Goal: Task Accomplishment & Management: Use online tool/utility

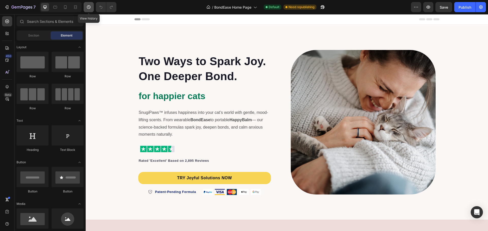
click at [90, 7] on icon "button" at bounding box center [89, 7] width 4 height 4
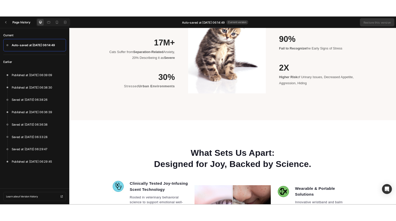
scroll to position [838, 0]
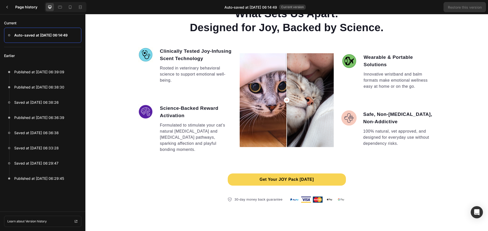
click at [395, 71] on p "Innovative wristband and balm formats make emotional wellness easy at home or o…" at bounding box center [398, 80] width 71 height 18
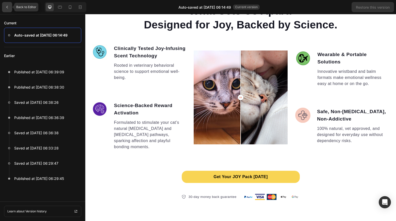
click at [10, 6] on div at bounding box center [7, 7] width 10 height 10
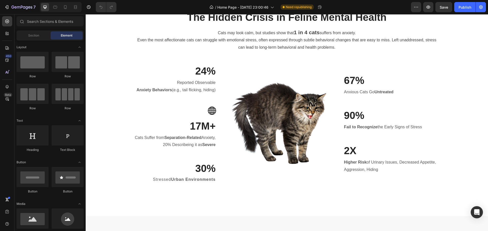
scroll to position [940, 0]
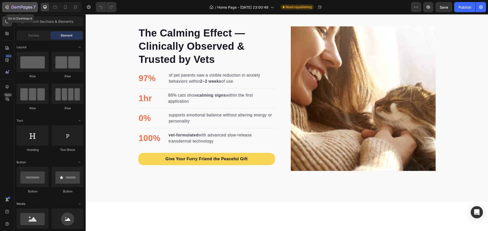
click at [8, 4] on div "7" at bounding box center [19, 7] width 31 height 6
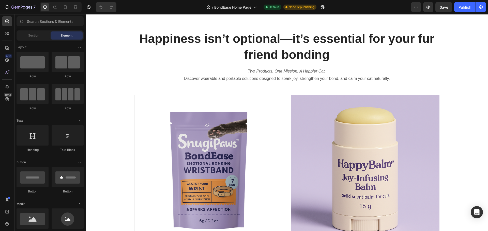
scroll to position [279, 0]
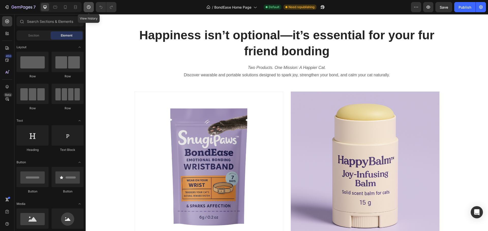
click at [90, 7] on icon "button" at bounding box center [89, 7] width 4 height 4
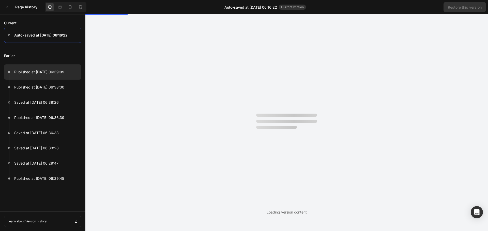
scroll to position [0, 0]
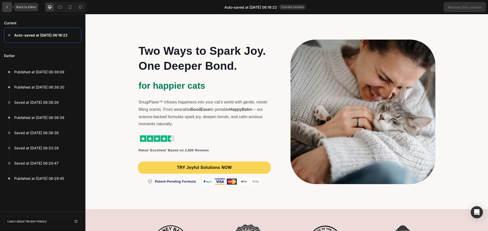
click at [9, 9] on div at bounding box center [7, 7] width 10 height 10
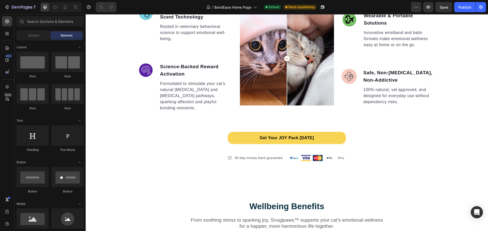
scroll to position [863, 0]
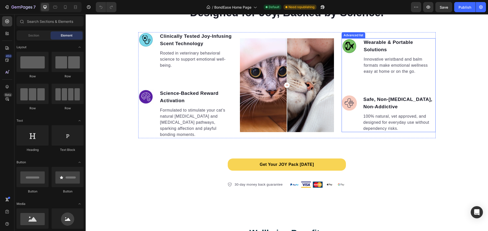
click at [356, 90] on ul "Image Wearable & Portable Solutions Text block Innovative wristband and balm fo…" at bounding box center [388, 85] width 94 height 94
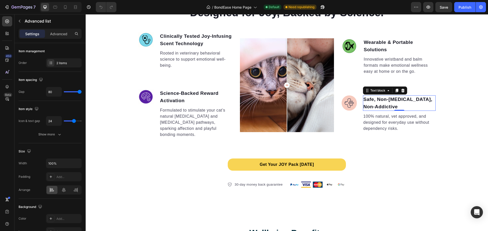
click at [369, 96] on p "Safe, Non-[MEDICAL_DATA], Non-Addictive" at bounding box center [399, 103] width 72 height 14
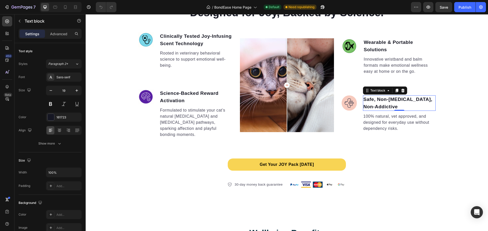
click at [369, 96] on p "Safe, Non-[MEDICAL_DATA], Non-Addictive" at bounding box center [399, 103] width 72 height 14
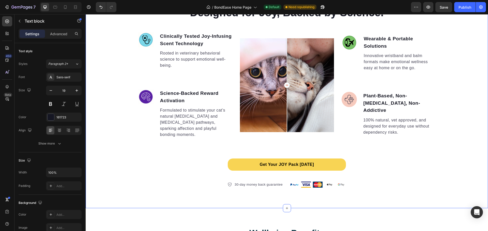
click at [375, 152] on div "What Sets Us Apart: Designed for Joy, Backed by Science. Heading Image Clinical…" at bounding box center [287, 89] width 402 height 197
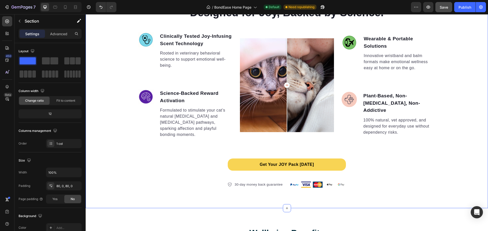
click at [439, 9] on button "Save" at bounding box center [443, 7] width 17 height 10
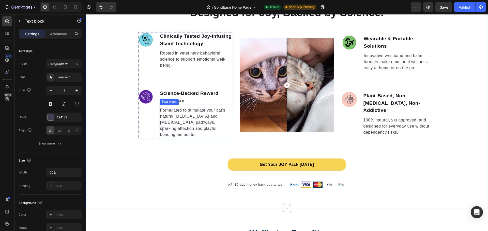
click at [221, 118] on p "Formulated to stimulate your cat’s natural [MEDICAL_DATA] and [MEDICAL_DATA] pa…" at bounding box center [196, 122] width 72 height 30
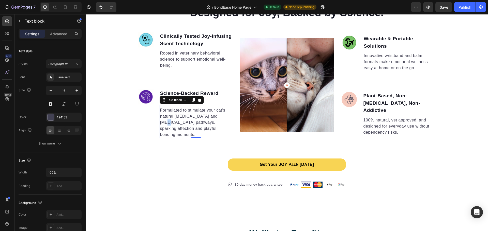
click at [221, 118] on p "Formulated to stimulate your cat’s natural [MEDICAL_DATA] and [MEDICAL_DATA] pa…" at bounding box center [196, 122] width 72 height 30
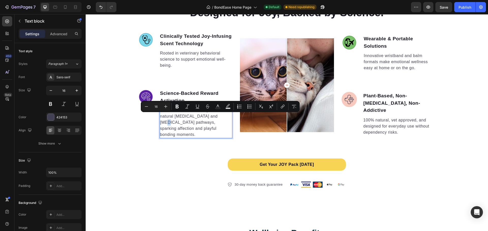
click at [220, 117] on p "Formulated to stimulate your cat’s natural [MEDICAL_DATA] and [MEDICAL_DATA] pa…" at bounding box center [196, 122] width 72 height 30
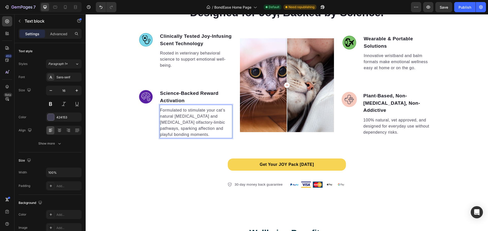
click at [186, 111] on p "Formulated to stimulate your cat’s natural [MEDICAL_DATA] and [MEDICAL_DATA] ol…" at bounding box center [196, 122] width 72 height 30
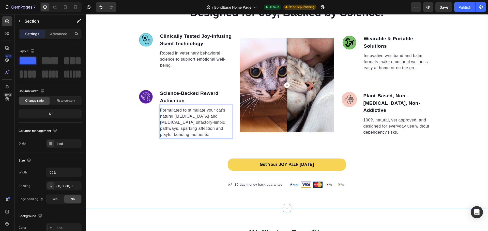
click at [477, 107] on div "What Sets Us Apart: Designed for Joy, Backed by Science. Heading Image Clinical…" at bounding box center [287, 89] width 402 height 197
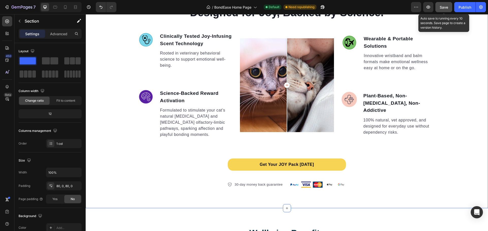
click at [444, 8] on span "Save" at bounding box center [443, 7] width 8 height 4
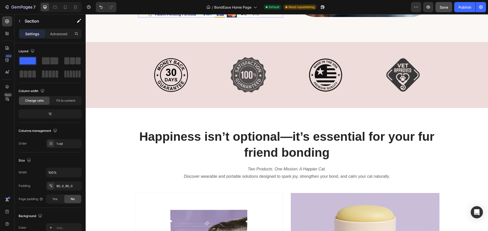
scroll to position [254, 0]
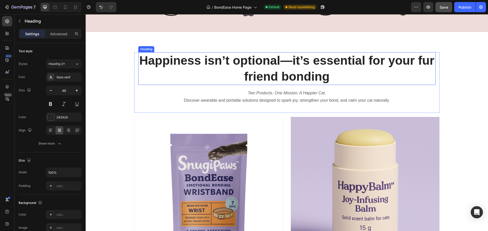
click at [231, 61] on h2 "Happiness isn’t optional—it’s essential for your fur friend bonding" at bounding box center [286, 68] width 297 height 33
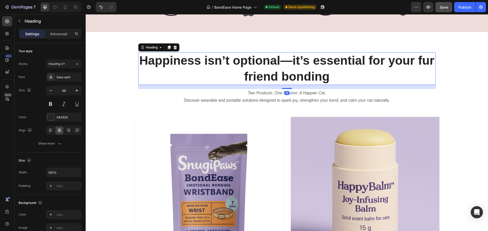
click at [237, 60] on h2 "Happiness isn’t optional—it’s essential for your fur friend bonding" at bounding box center [286, 68] width 297 height 33
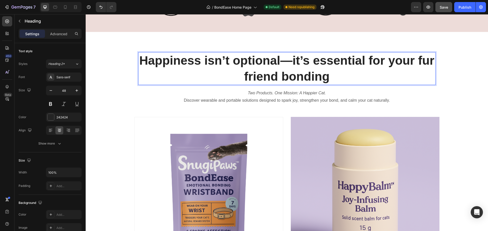
click at [237, 60] on p "Happiness isn’t optional—it’s essential for your fur friend bonding" at bounding box center [287, 69] width 296 height 32
click at [175, 63] on p "Happiness isn’t optional—it’s essential for your fur friend bonding" at bounding box center [287, 69] width 296 height 32
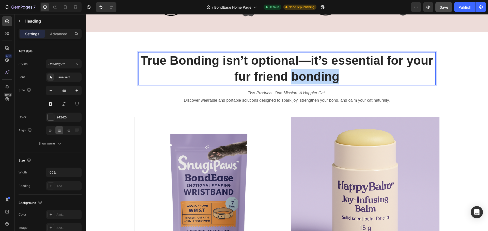
drag, startPoint x: 292, startPoint y: 76, endPoint x: 340, endPoint y: 76, distance: 48.5
click at [340, 76] on p "True Bonding isn’t optional—it’s essential for your fur friend bonding" at bounding box center [287, 69] width 296 height 32
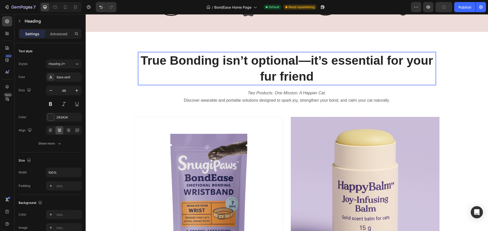
click at [309, 64] on p "True Bonding isn’t optional—it’s essential for your fur friend" at bounding box center [287, 69] width 296 height 32
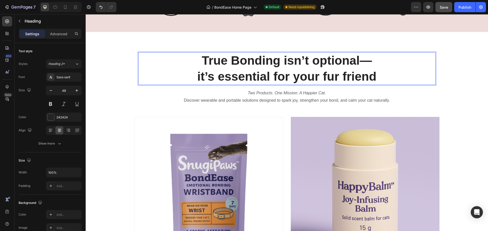
click at [373, 63] on p "True Bonding isn’t optional— it’s essential for your fur friend" at bounding box center [287, 69] width 296 height 32
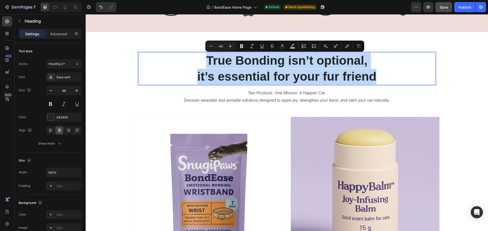
drag, startPoint x: 375, startPoint y: 80, endPoint x: 181, endPoint y: 53, distance: 196.2
click at [181, 53] on p "True Bonding isn’t optional, it’s essential for your fur friend" at bounding box center [287, 69] width 296 height 32
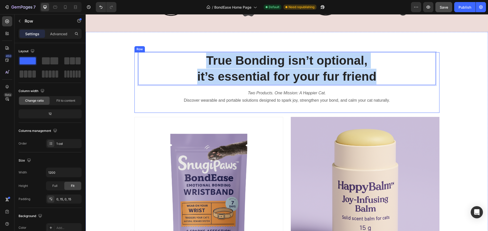
click at [375, 86] on div "True Bonding isn’t optional, it’s essential for your fur friend Heading 16 Two …" at bounding box center [286, 82] width 297 height 60
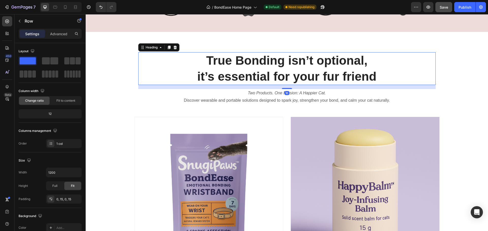
click at [374, 78] on p "True Bonding isn’t optional, it’s essential for your fur friend" at bounding box center [287, 69] width 296 height 32
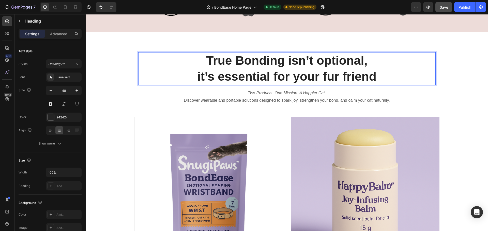
click at [375, 79] on p "True Bonding isn’t optional, it’s essential for your fur friend" at bounding box center [287, 69] width 296 height 32
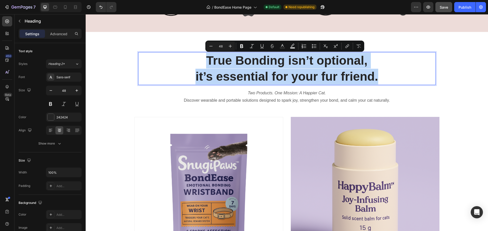
drag, startPoint x: 382, startPoint y: 80, endPoint x: 152, endPoint y: 54, distance: 231.8
click at [152, 54] on p "True Bonding isn’t optional, it’s essential for your fur friend." at bounding box center [287, 69] width 296 height 32
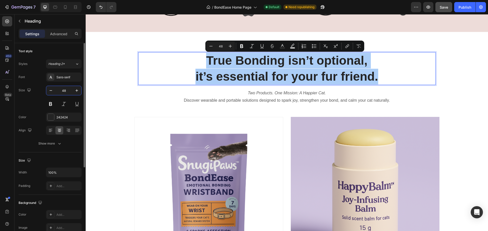
click at [69, 90] on input "48" at bounding box center [63, 90] width 17 height 9
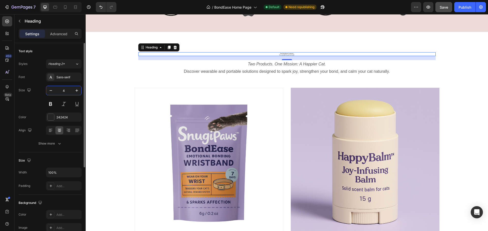
type input "45"
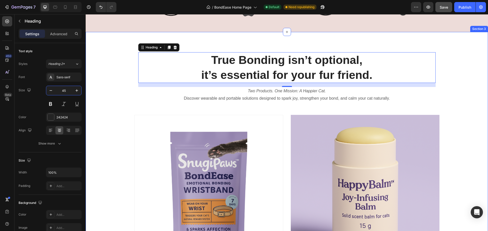
click at [481, 102] on div "True Bonding isn’t optional, it’s essential for your fur friend. Heading 16 Two…" at bounding box center [287, 184] width 402 height 265
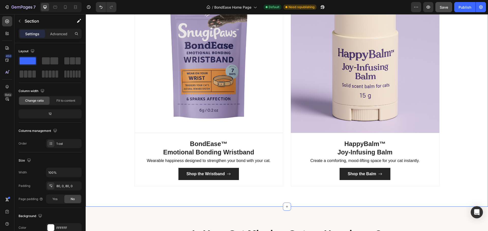
scroll to position [406, 0]
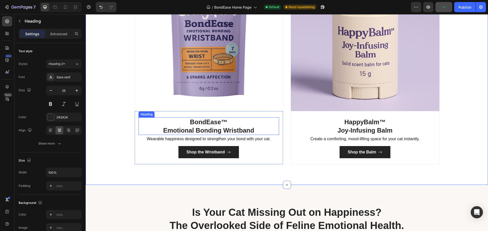
click at [195, 132] on h3 "BondEase™ Emotional Bonding Wristband" at bounding box center [208, 127] width 140 height 18
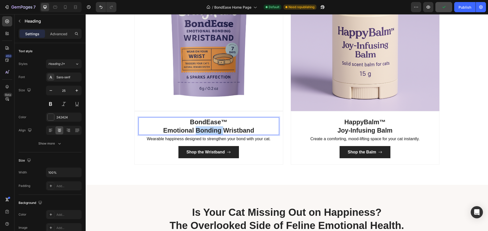
click at [195, 132] on h3 "BondEase™ Emotional Bonding Wristband" at bounding box center [208, 127] width 140 height 18
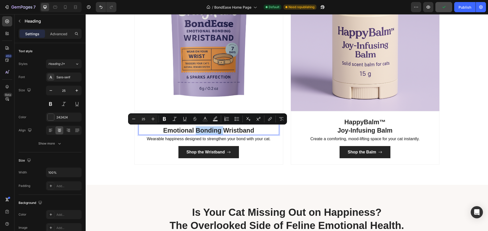
click at [210, 132] on p "BondEase™ Emotional Bonding Wristband" at bounding box center [208, 126] width 139 height 17
click at [220, 130] on p "BondEase™ Emotional Bonding Wristband" at bounding box center [208, 126] width 139 height 17
click at [205, 132] on p "BondEase™ Emotional Bonding Wristband" at bounding box center [208, 126] width 139 height 17
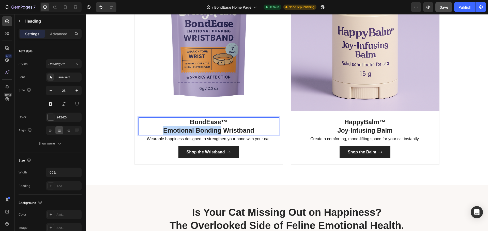
drag, startPoint x: 218, startPoint y: 130, endPoint x: 157, endPoint y: 131, distance: 61.2
click at [157, 131] on p "BondEase™ Emotional Bonding Wristband" at bounding box center [208, 126] width 139 height 17
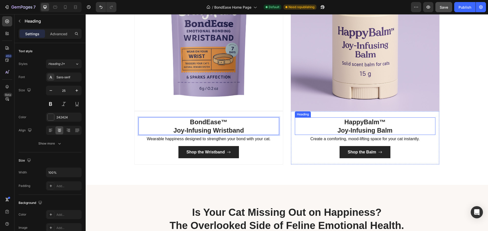
click at [363, 132] on h3 "HappyBalm™ Joy-Infusing Balm" at bounding box center [365, 127] width 140 height 18
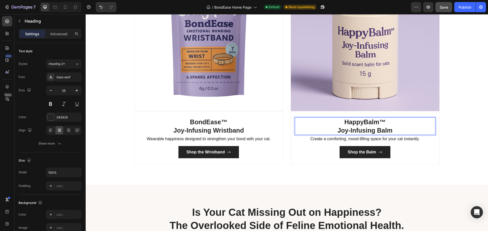
click at [363, 132] on h3 "HappyBalm™ Joy-Infusing Balm" at bounding box center [365, 127] width 140 height 18
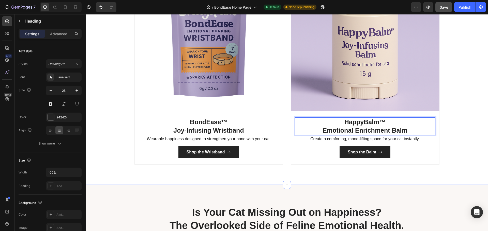
click at [452, 114] on div "True Bonding isn’t optional, it’s essential for your fur friend. Heading Two Pr…" at bounding box center [287, 32] width 402 height 265
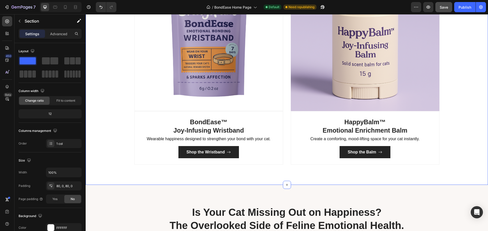
click at [445, 9] on span "Save" at bounding box center [443, 7] width 8 height 4
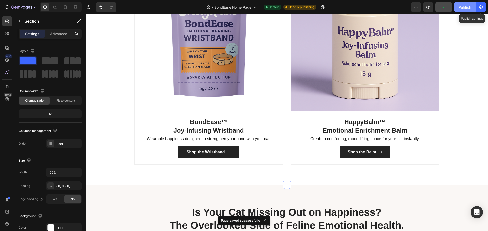
click at [470, 7] on div "Publish" at bounding box center [464, 7] width 13 height 5
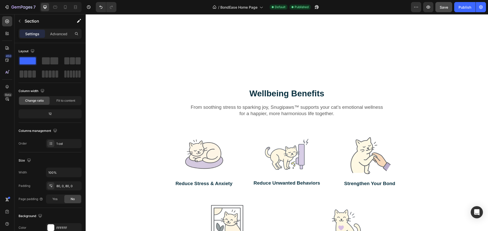
scroll to position [1067, 0]
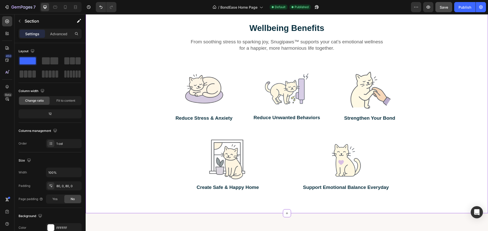
click at [289, 28] on strong "Wellbeing Benefits" at bounding box center [286, 27] width 75 height 9
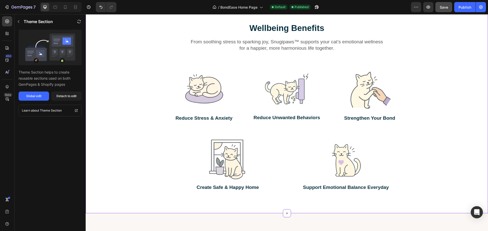
click at [296, 28] on strong "Wellbeing Benefits" at bounding box center [286, 27] width 75 height 9
click at [65, 95] on div "Detach to edit" at bounding box center [66, 96] width 20 height 5
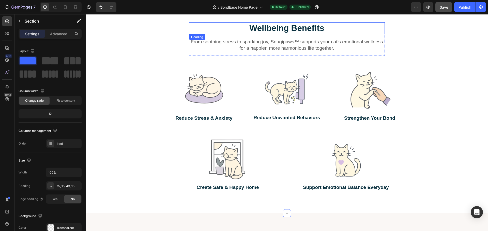
click at [261, 26] on strong "Wellbeing Benefits" at bounding box center [286, 27] width 75 height 9
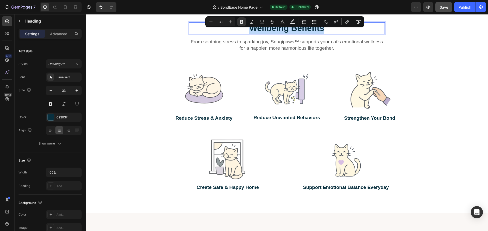
drag, startPoint x: 246, startPoint y: 30, endPoint x: 322, endPoint y: 30, distance: 76.2
click at [322, 30] on p "Wellbeing Benefits" at bounding box center [286, 28] width 195 height 11
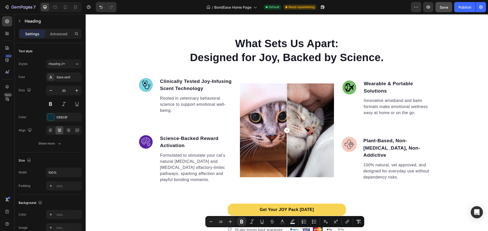
type input "16"
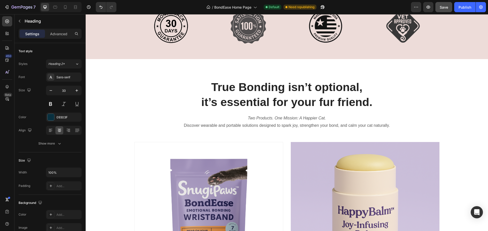
scroll to position [229, 0]
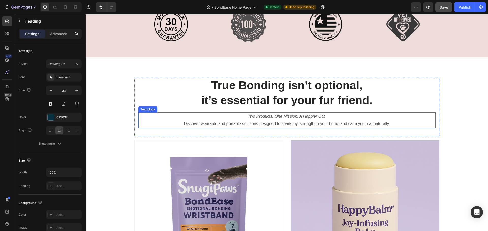
click at [272, 118] on icon "Two Products. One Mission: A Happier Cat." at bounding box center [287, 116] width 78 height 4
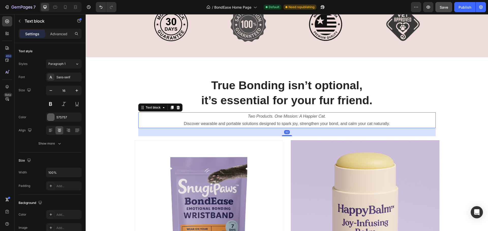
click at [272, 118] on icon "Two Products. One Mission: A Happier Cat." at bounding box center [287, 116] width 78 height 4
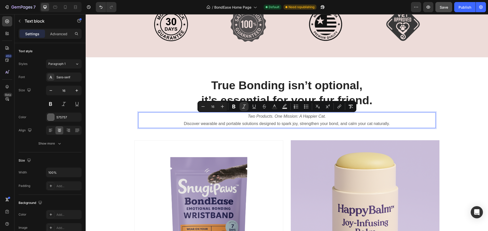
click at [298, 117] on icon "Two Products. One Mission: A Happier Cat." at bounding box center [287, 116] width 78 height 4
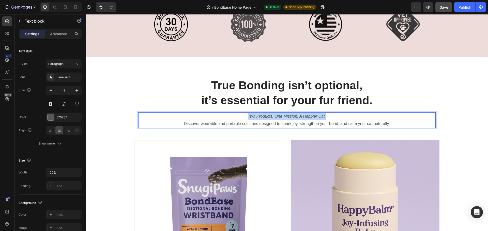
drag, startPoint x: 328, startPoint y: 116, endPoint x: 244, endPoint y: 118, distance: 84.1
click at [244, 118] on p "Two Products. One Mission: A Happier Cat." at bounding box center [287, 116] width 296 height 7
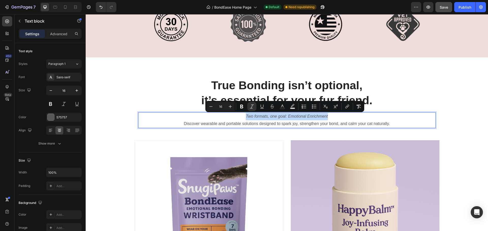
drag, startPoint x: 329, startPoint y: 117, endPoint x: 211, endPoint y: 116, distance: 117.8
click at [211, 116] on p "Two formats, one goal: Emotional Enrichment" at bounding box center [287, 116] width 296 height 7
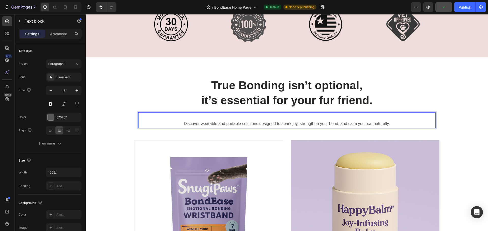
click at [183, 123] on p "Discover wearable and portable solutions designed to spark joy, strengthen your…" at bounding box center [287, 123] width 296 height 7
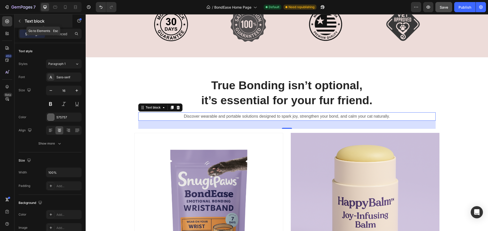
click at [18, 22] on icon "button" at bounding box center [20, 21] width 4 height 4
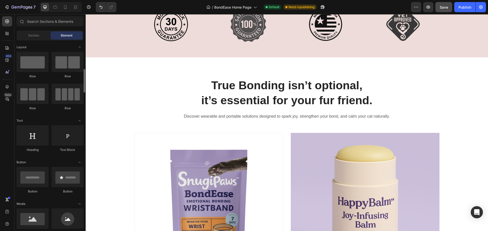
scroll to position [25, 0]
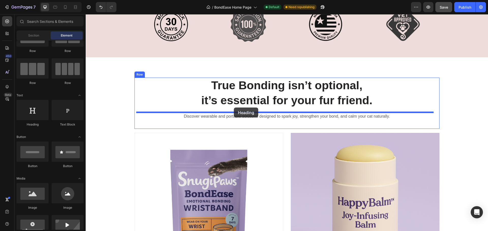
drag, startPoint x: 122, startPoint y: 129, endPoint x: 234, endPoint y: 108, distance: 113.7
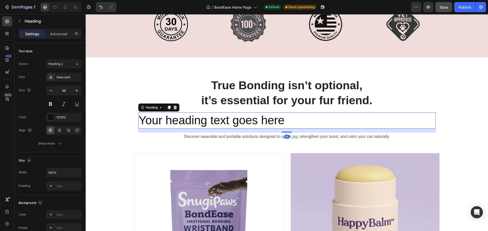
click at [225, 122] on h2 "Your heading text goes here" at bounding box center [286, 120] width 297 height 16
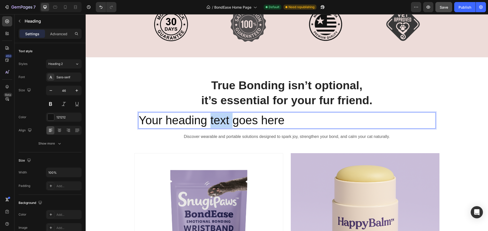
click at [225, 122] on p "Your heading text goes here" at bounding box center [287, 120] width 296 height 15
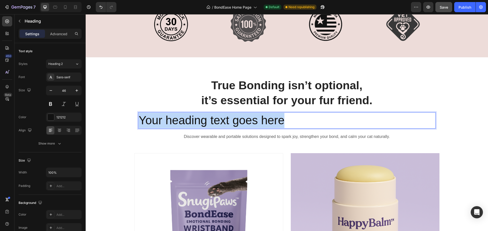
click at [225, 122] on p "Your heading text goes here" at bounding box center [287, 120] width 296 height 15
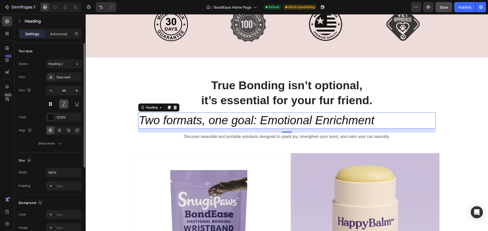
click at [62, 105] on button at bounding box center [63, 104] width 9 height 9
click at [331, 116] on icon "Two formats, one goal: Emotional Enrichment" at bounding box center [256, 120] width 235 height 13
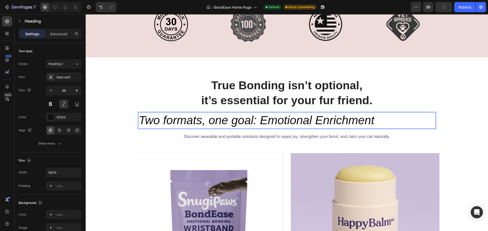
click at [360, 118] on icon "Two formats, one goal: Emotional Enrichment" at bounding box center [256, 120] width 235 height 13
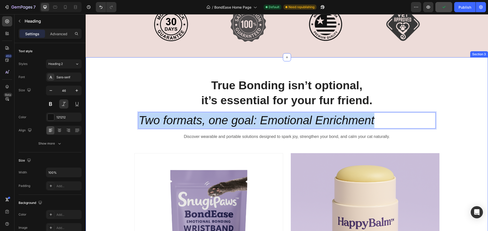
drag, startPoint x: 380, startPoint y: 118, endPoint x: 110, endPoint y: 120, distance: 269.9
click at [110, 120] on div "True Bonding isn’t optional, it’s essential for your fur friend. Heading Two fo…" at bounding box center [287, 217] width 402 height 278
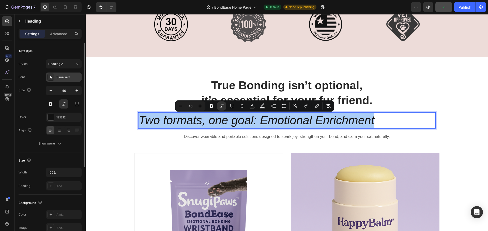
click at [66, 78] on div "Sans-serif" at bounding box center [68, 77] width 24 height 5
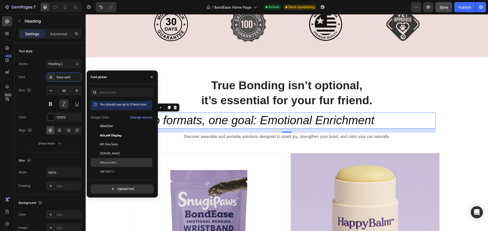
scroll to position [0, 0]
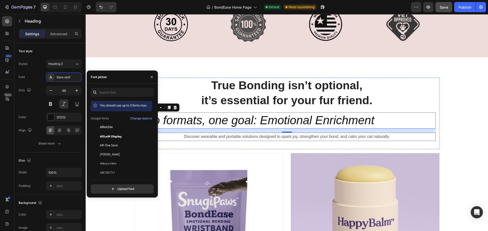
click at [249, 137] on p "Discover wearable and portable solutions designed to spark joy, strengthen your…" at bounding box center [287, 136] width 296 height 7
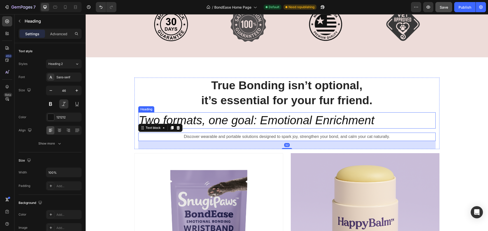
click at [253, 123] on icon "Two formats, one goal: Emotional Enrichment" at bounding box center [256, 120] width 235 height 13
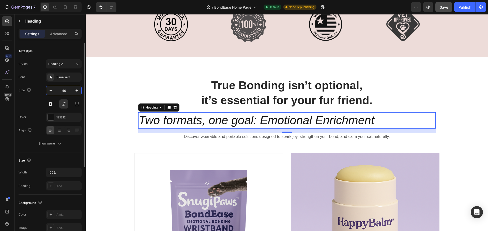
click at [62, 89] on input "46" at bounding box center [63, 90] width 17 height 9
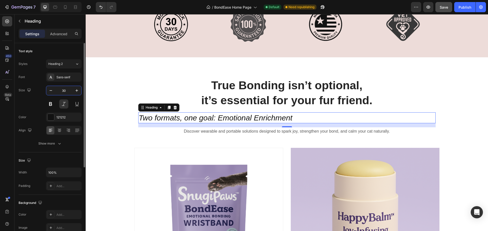
type input "3"
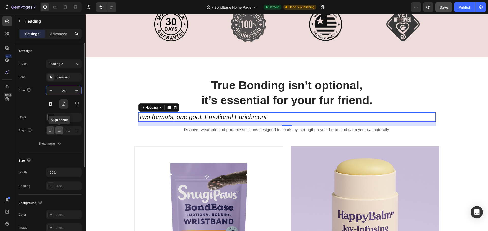
type input "25"
click at [60, 129] on icon at bounding box center [60, 129] width 4 height 1
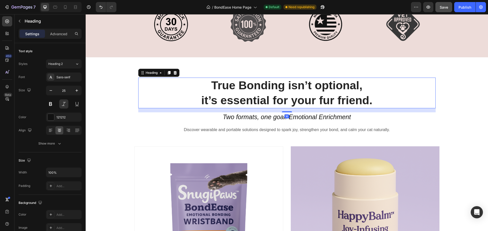
click at [413, 87] on h2 "True Bonding isn’t optional, it’s essential for your fur friend." at bounding box center [286, 93] width 297 height 31
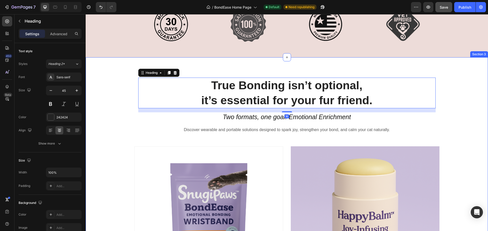
click at [464, 121] on div "True Bonding isn’t optional, it’s essential for your fur friend. Heading 16 ⁠⁠⁠…" at bounding box center [287, 213] width 402 height 271
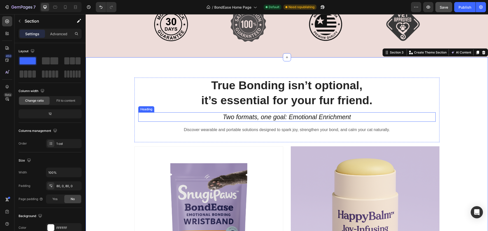
click at [313, 116] on icon "Two formats, one goal: Emotional Enrichment" at bounding box center [287, 117] width 128 height 7
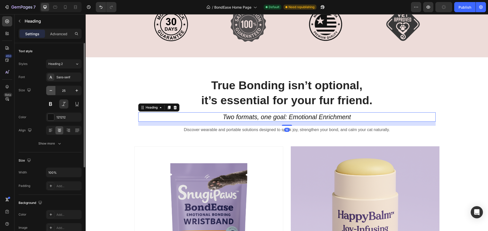
click at [53, 88] on icon "button" at bounding box center [50, 90] width 5 height 5
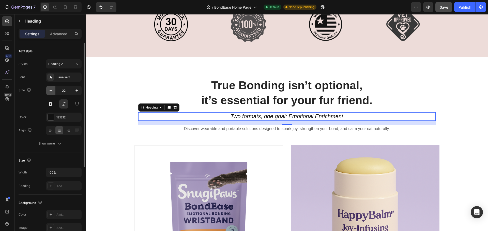
click at [53, 88] on icon "button" at bounding box center [50, 90] width 5 height 5
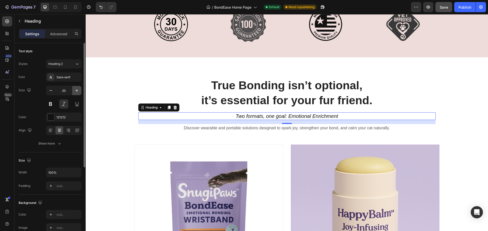
click at [77, 88] on icon "button" at bounding box center [76, 90] width 5 height 5
type input "22"
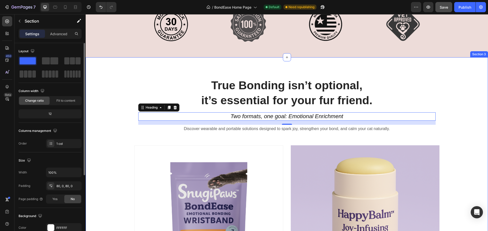
click at [456, 92] on div "True Bonding isn’t optional, it’s essential for your fur friend. Heading ⁠⁠⁠⁠⁠⁠…" at bounding box center [287, 213] width 402 height 270
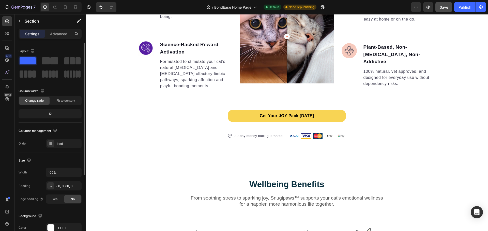
scroll to position [914, 0]
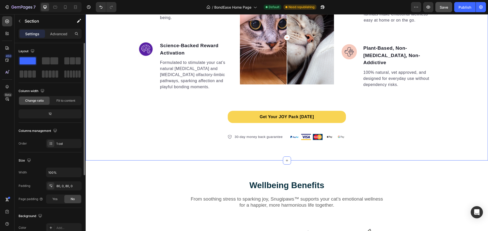
click at [299, 151] on div "What Sets Us Apart: Designed for Joy, Backed by Science. Heading Image Clinical…" at bounding box center [287, 41] width 402 height 237
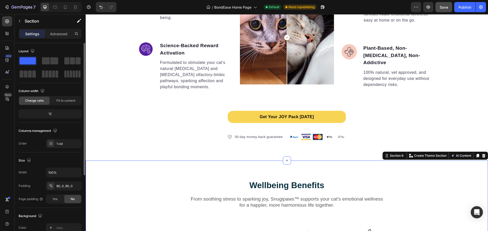
click at [56, 36] on p "Advanced" at bounding box center [58, 33] width 17 height 5
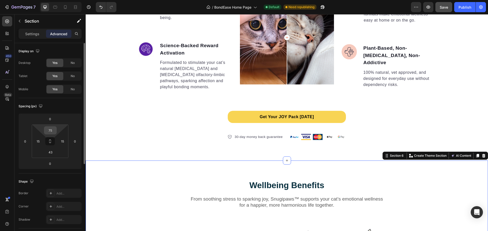
click at [55, 131] on div "75" at bounding box center [50, 130] width 13 height 8
click at [50, 131] on input "75" at bounding box center [50, 131] width 10 height 8
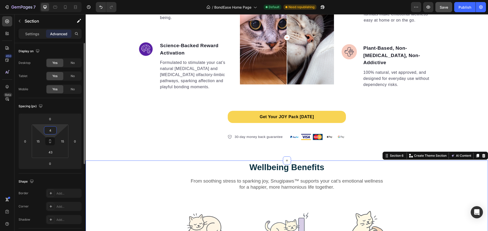
type input "45"
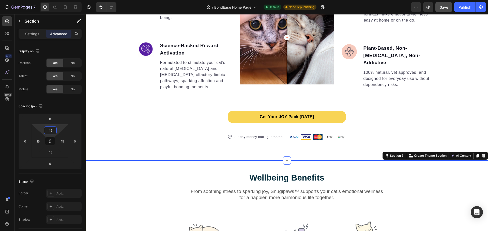
click at [402, 121] on div "What Sets Us Apart: Designed for Joy, Backed by Science. Heading Image Clinical…" at bounding box center [287, 42] width 402 height 197
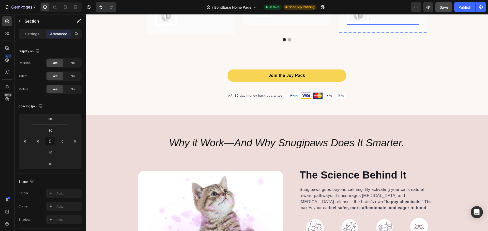
scroll to position [1498, 0]
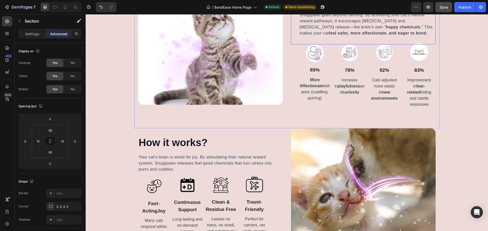
scroll to position [1701, 0]
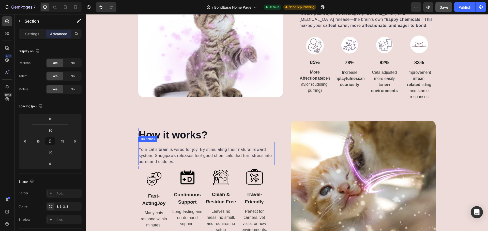
click at [254, 149] on p "Your cat’s brain is wired for joy. By stimulating their natural reward system, …" at bounding box center [206, 156] width 135 height 18
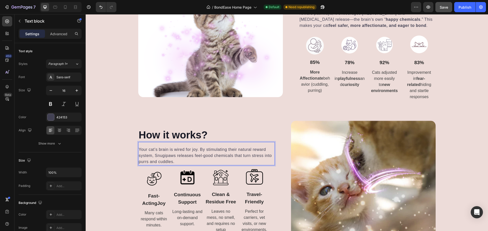
click at [249, 150] on p "Your cat’s brain is wired for joy. By stimulating their natural reward system, …" at bounding box center [206, 156] width 135 height 18
click at [250, 150] on p "Your cat’s brain is wired for joy. By stimulating their natural reward system, …" at bounding box center [206, 156] width 135 height 18
click at [151, 156] on p "Your cat’s brain is wired for joy. By stimulating their natural reward system, …" at bounding box center [206, 156] width 135 height 18
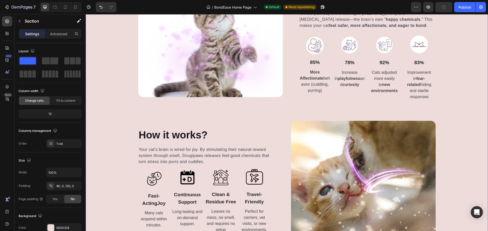
click at [467, 54] on div "Why it Work—And Why Snugipaws Does It Smarter. Heading Image The Science Behind…" at bounding box center [287, 96] width 402 height 287
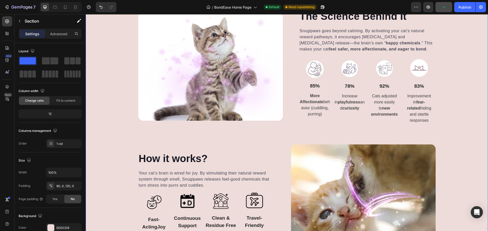
scroll to position [1651, 0]
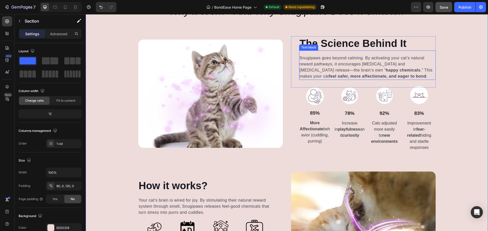
click at [381, 66] on p "Snugipaws goes beyond calming. By activating your cat’s natural reward pathways…" at bounding box center [366, 67] width 135 height 24
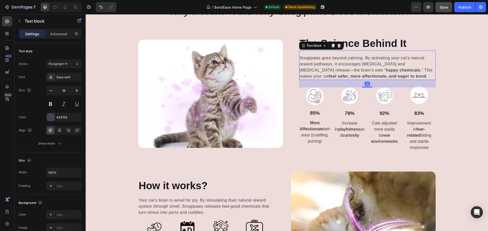
click at [381, 66] on p "Snugipaws goes beyond calming. By activating your cat’s natural reward pathways…" at bounding box center [366, 67] width 135 height 24
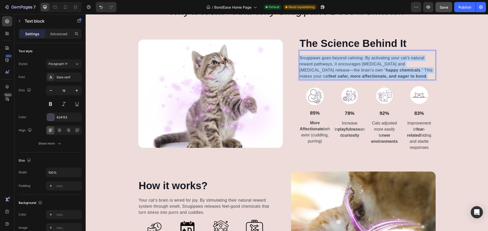
click at [381, 66] on p "Snugipaws goes beyond calming. By activating your cat’s natural reward pathways…" at bounding box center [366, 67] width 135 height 24
click at [349, 77] on strong "feel safer, more affectionate, and eager to bond" at bounding box center [377, 76] width 97 height 4
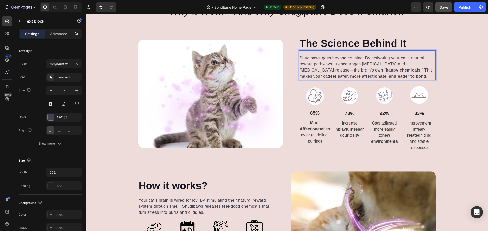
click at [359, 77] on strong "feel safer, more affectionate, and eager to bond" at bounding box center [377, 76] width 97 height 4
click at [361, 77] on strong "feel safer, more affectionate, and eager to bond" at bounding box center [377, 76] width 97 height 4
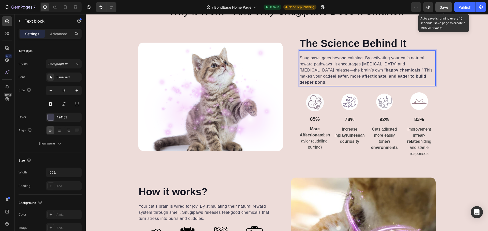
click at [444, 5] on div "Save" at bounding box center [443, 7] width 8 height 5
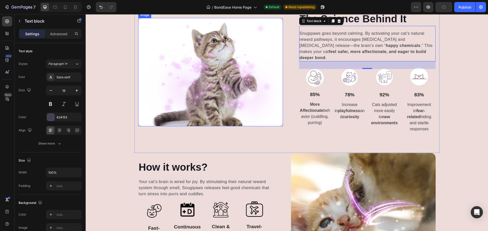
scroll to position [1727, 0]
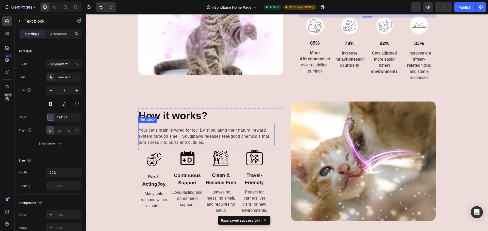
click at [214, 132] on p "Your cat’s brain is wired for joy. By stimulating their natural reward system t…" at bounding box center [206, 136] width 135 height 18
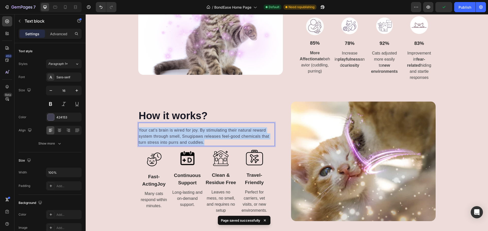
click at [214, 132] on p "Your cat’s brain is wired for joy. By stimulating their natural reward system t…" at bounding box center [206, 136] width 135 height 18
click at [200, 132] on p "Your cat’s brain is wired for joy. By stimulating their natural reward system t…" at bounding box center [206, 136] width 135 height 18
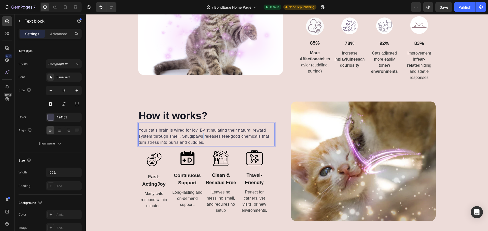
click at [200, 132] on p "Your cat’s brain is wired for joy. By stimulating their natural reward system t…" at bounding box center [206, 136] width 135 height 18
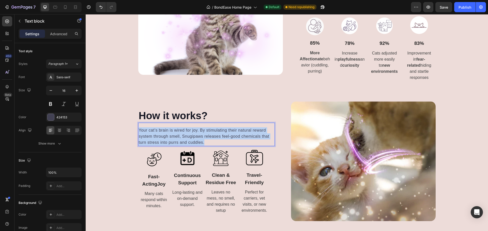
click at [200, 132] on p "Your cat’s brain is wired for joy. By stimulating their natural reward system t…" at bounding box center [206, 136] width 135 height 18
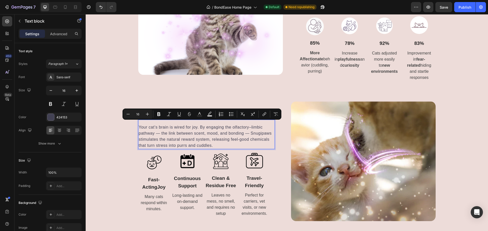
scroll to position [1724, 0]
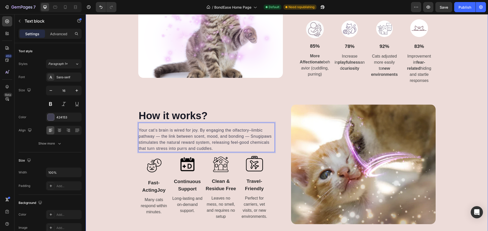
click at [114, 141] on div "Why it Work—And Why Snugipaws Does It Smarter. Heading Image The Science Behind…" at bounding box center [287, 78] width 402 height 294
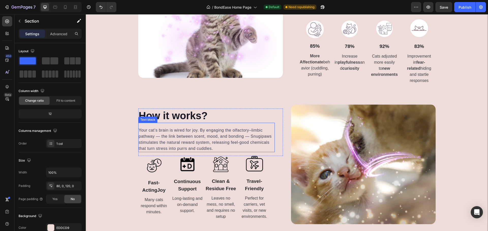
click at [238, 127] on p "Your cat’s brain is wired for joy. By engaging the olfactory–limbic pathway — t…" at bounding box center [206, 139] width 135 height 24
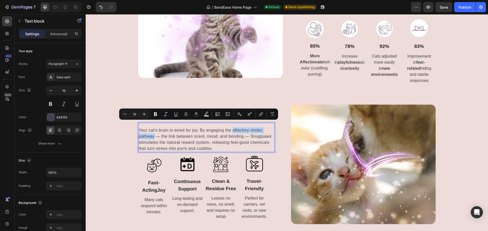
drag, startPoint x: 231, startPoint y: 124, endPoint x: 153, endPoint y: 131, distance: 78.8
click at [153, 131] on p "Your cat’s brain is wired for joy. By engaging the olfactory–limbic pathway — t…" at bounding box center [206, 139] width 135 height 24
click at [167, 131] on p "Your cat’s brain is wired for joy. By engaging the olfactory–limbic pathway — t…" at bounding box center [206, 139] width 135 height 24
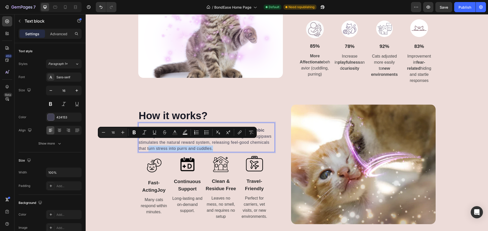
drag, startPoint x: 146, startPoint y: 143, endPoint x: 209, endPoint y: 142, distance: 63.5
click at [209, 142] on p "Your cat’s brain is wired for joy. By engaging the olfactory–limbic pathway — t…" at bounding box center [206, 139] width 135 height 24
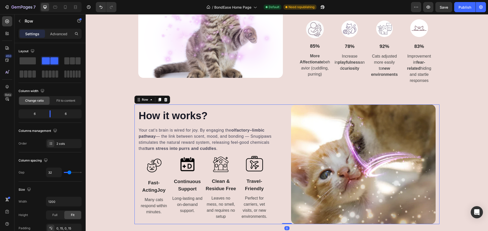
click at [282, 146] on div "How it works? Heading Your cat’s brain is wired for joy. By engaging the olfact…" at bounding box center [286, 165] width 305 height 120
click at [443, 8] on span "Save" at bounding box center [443, 7] width 8 height 4
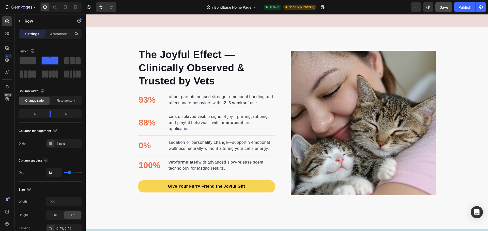
scroll to position [1952, 0]
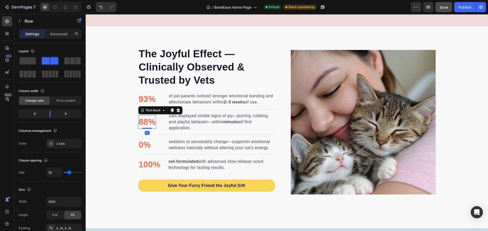
click at [139, 120] on p "88%" at bounding box center [147, 122] width 17 height 13
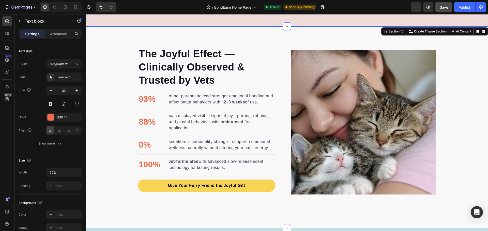
click at [119, 132] on div "The Joyful Effect — Clinically Observed & Trusted by Vets Heading 93% Text bloc…" at bounding box center [287, 122] width 402 height 151
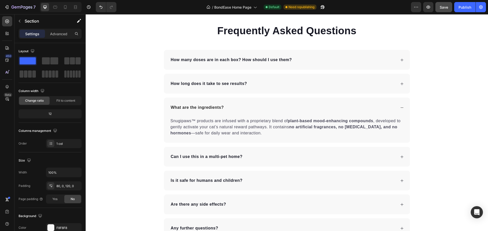
scroll to position [2689, 0]
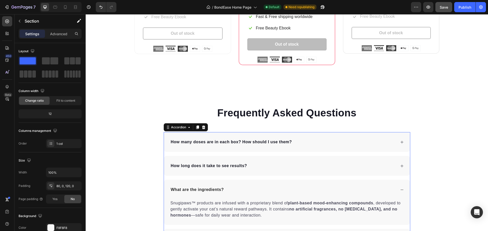
click at [334, 143] on div "How many doses are in each box? How should I use them?" at bounding box center [283, 142] width 226 height 8
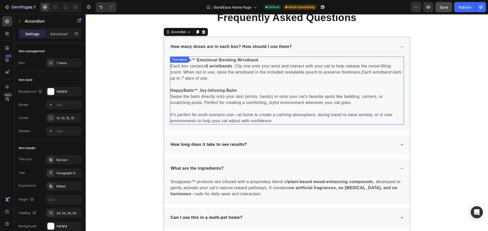
scroll to position [2790, 0]
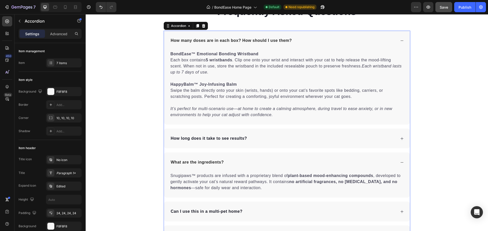
click at [292, 136] on div "How long does it take to see results?" at bounding box center [283, 139] width 226 height 8
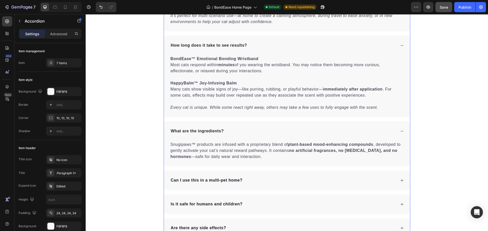
scroll to position [2892, 0]
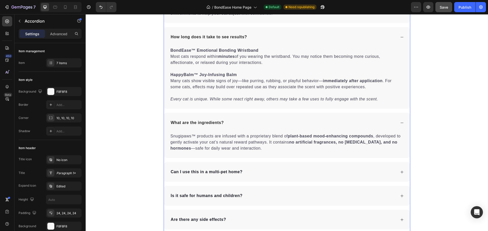
click at [308, 165] on div "Can I use this in a multi-pet home?" at bounding box center [287, 172] width 246 height 20
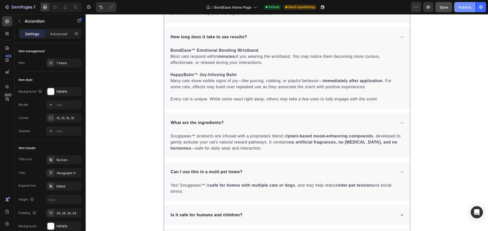
click at [460, 5] on div "Publish" at bounding box center [464, 7] width 13 height 5
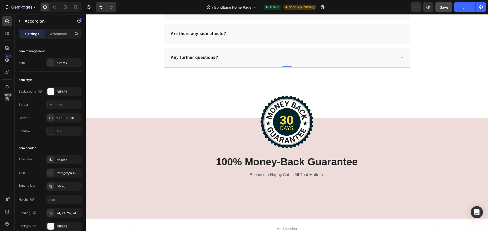
scroll to position [3146, 0]
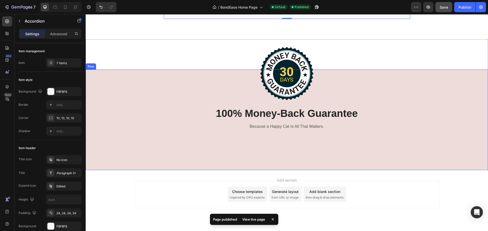
click at [413, 102] on div "Image 100% Money-Back Guarantee Heading Because a Happy Cat Is All That Matters…" at bounding box center [287, 104] width 402 height 69
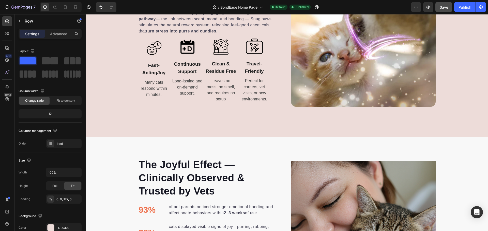
scroll to position [2159, 0]
